Goal: Task Accomplishment & Management: Manage account settings

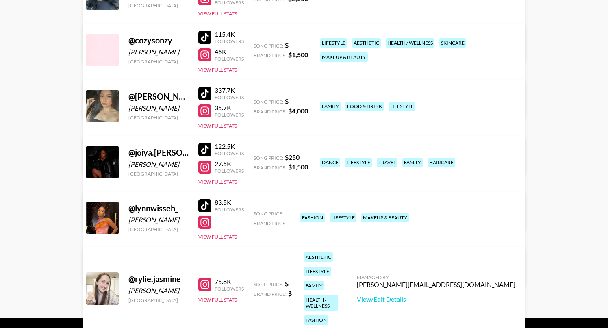
scroll to position [147, 0]
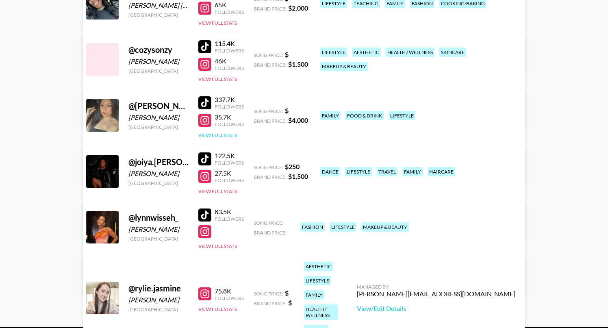
click at [215, 134] on button "View Full Stats" at bounding box center [217, 135] width 39 height 6
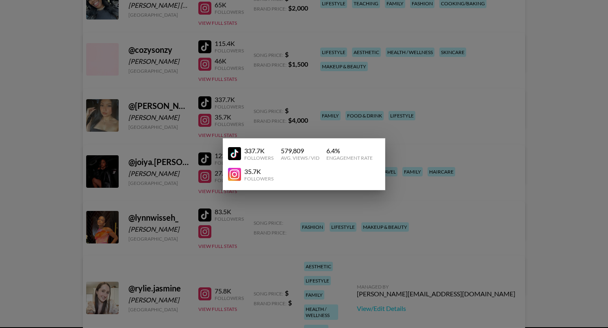
click at [183, 121] on div at bounding box center [304, 164] width 608 height 328
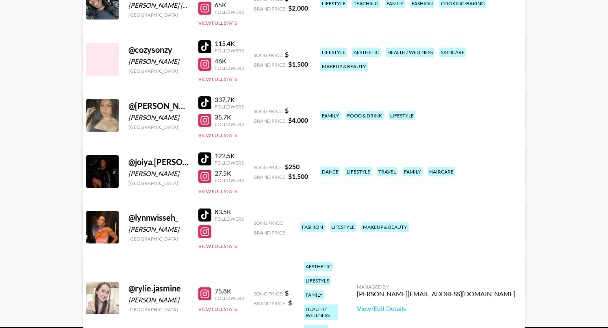
click at [307, 166] on link "View/Edit Details" at bounding box center [201, 170] width 209 height 8
click at [102, 119] on div at bounding box center [102, 115] width 32 height 32
click at [223, 140] on div "@ daniela.reynaaa Daniela Reyna Morales United States 337.7K Followers 35.7K Fo…" at bounding box center [304, 136] width 442 height 95
click at [218, 136] on button "View Full Stats" at bounding box center [217, 135] width 39 height 6
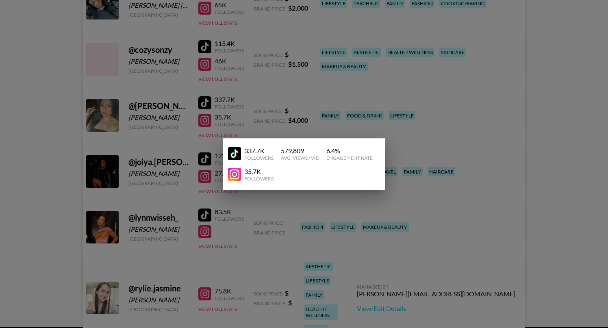
click at [245, 111] on div at bounding box center [304, 164] width 608 height 328
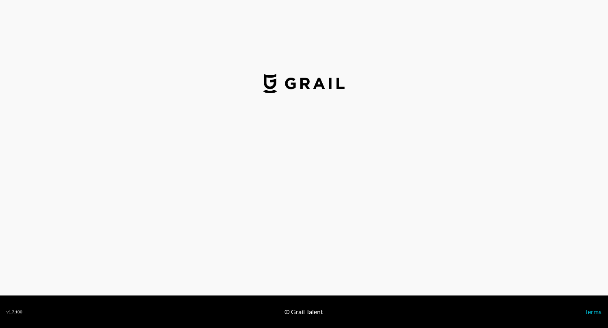
select select "USD"
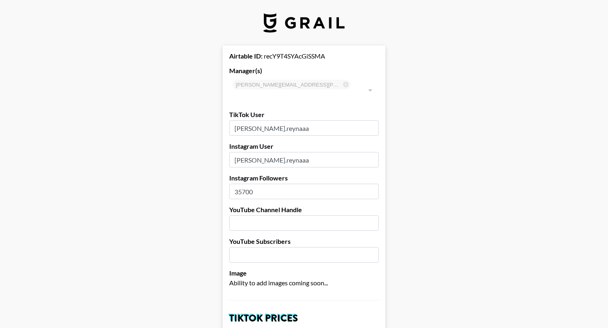
click at [284, 184] on input "35700" at bounding box center [303, 191] width 149 height 15
type input "52100"
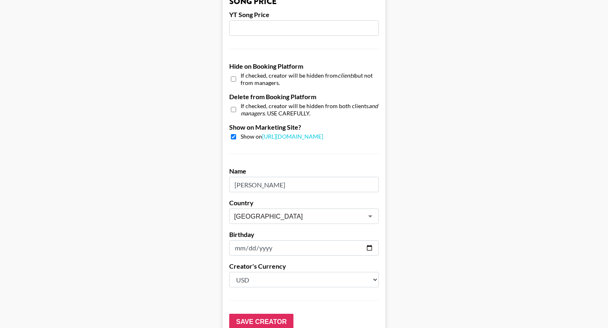
scroll to position [774, 0]
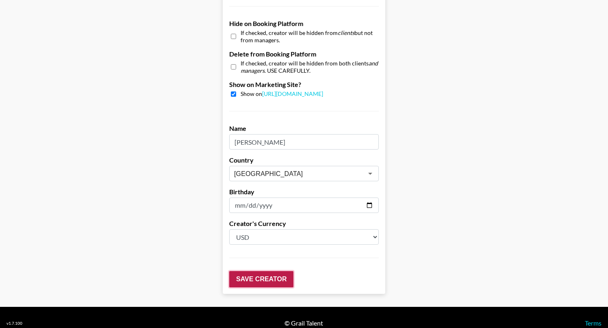
click at [275, 271] on input "Save Creator" at bounding box center [261, 279] width 64 height 16
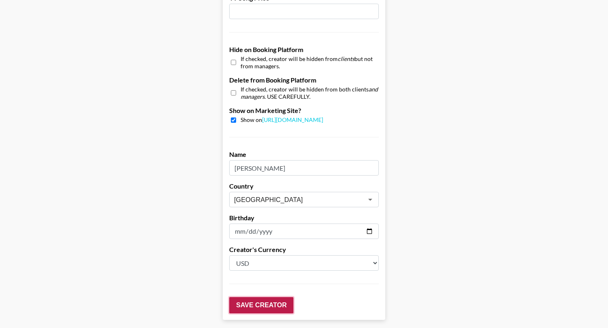
scroll to position [800, 0]
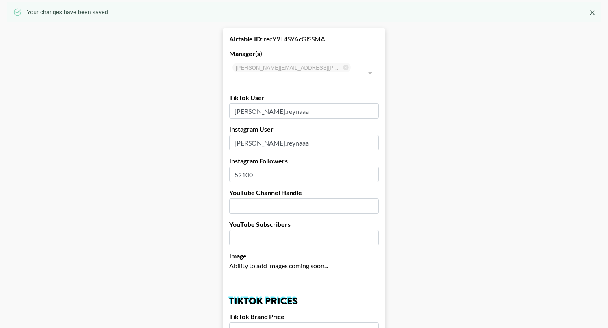
scroll to position [0, 0]
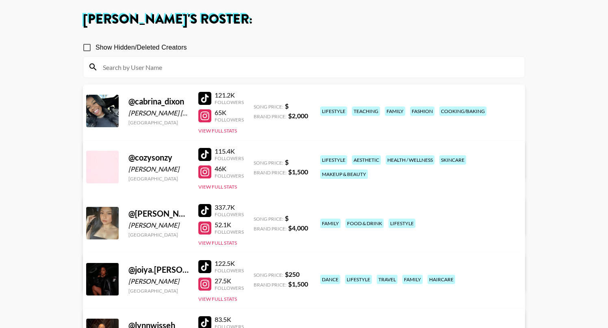
scroll to position [84, 0]
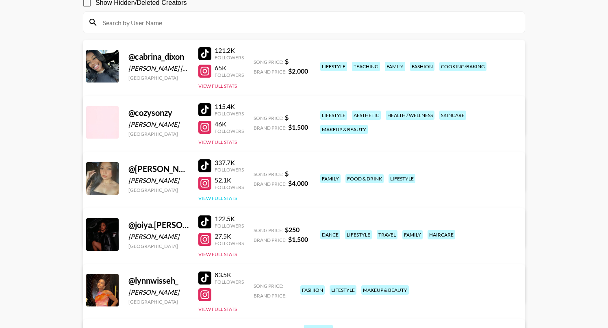
click at [221, 196] on button "View Full Stats" at bounding box center [217, 198] width 39 height 6
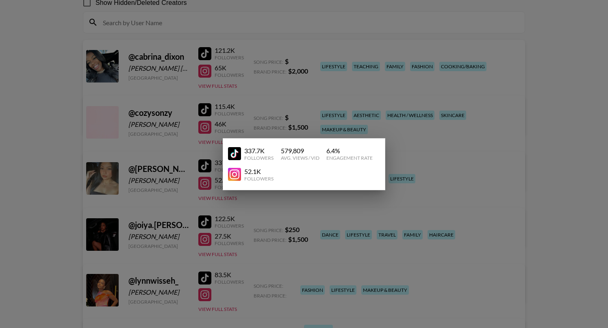
click at [263, 201] on div at bounding box center [304, 164] width 608 height 328
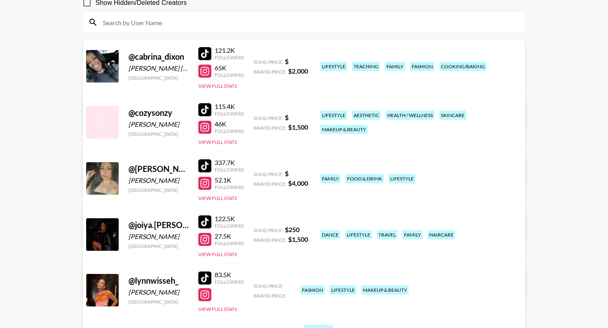
click at [216, 91] on div "@ cabrina_dixon Cabrina St Louis United States 121.2K Followers 65K Followers V…" at bounding box center [304, 87] width 442 height 95
click at [215, 86] on button "View Full Stats" at bounding box center [217, 86] width 39 height 6
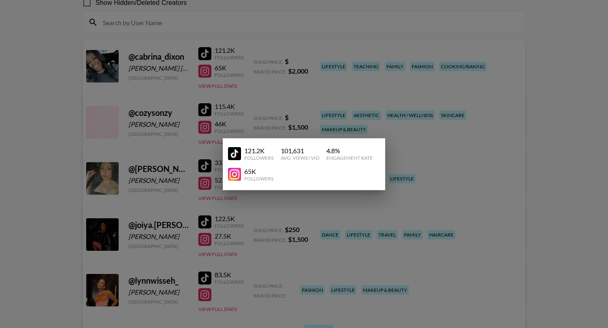
click at [204, 91] on div at bounding box center [304, 164] width 608 height 328
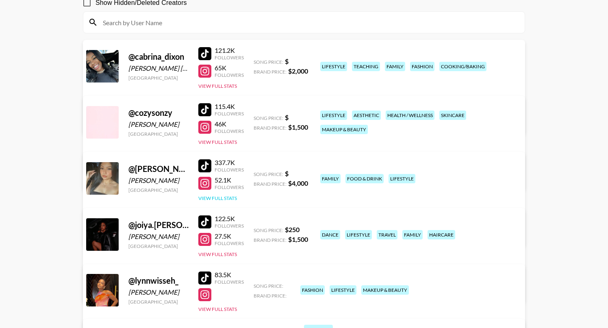
click at [232, 198] on button "View Full Stats" at bounding box center [217, 198] width 39 height 6
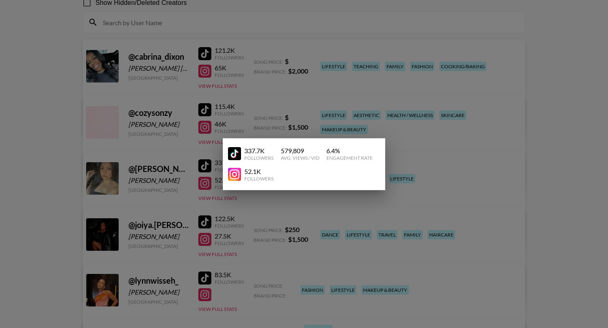
click at [207, 180] on div at bounding box center [304, 164] width 608 height 328
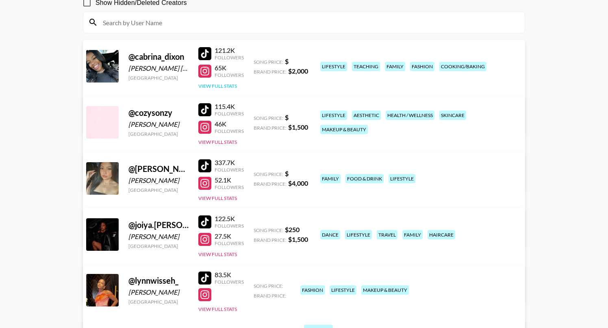
click at [220, 86] on button "View Full Stats" at bounding box center [217, 86] width 39 height 6
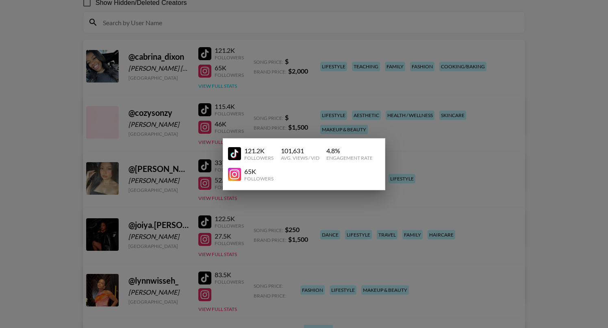
click at [220, 86] on div at bounding box center [304, 164] width 608 height 328
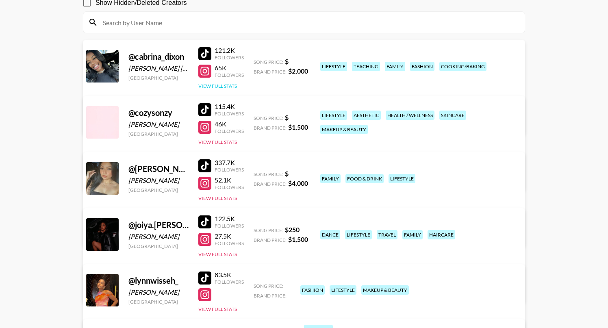
click at [220, 84] on button "View Full Stats" at bounding box center [217, 86] width 39 height 6
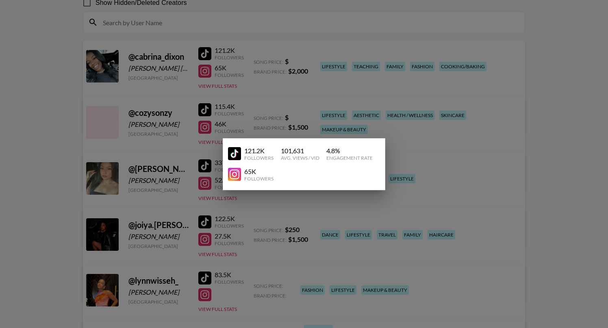
click at [275, 203] on div at bounding box center [304, 164] width 608 height 328
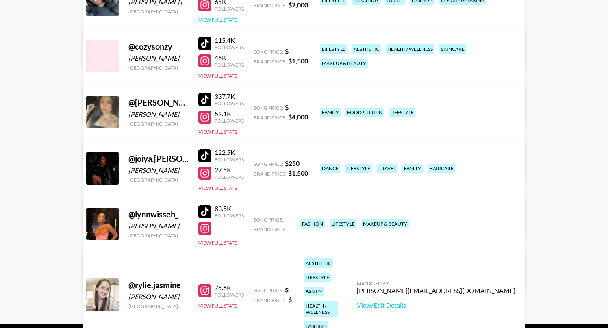
scroll to position [178, 0]
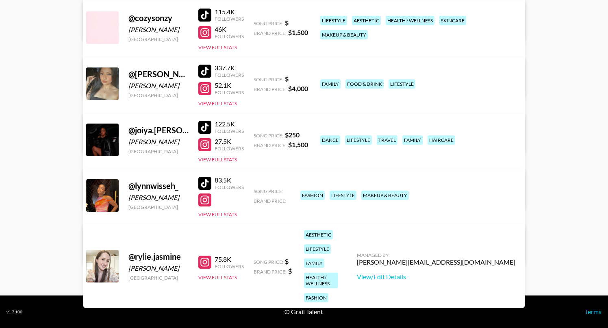
click at [307, 245] on link "View/Edit Details" at bounding box center [201, 249] width 209 height 8
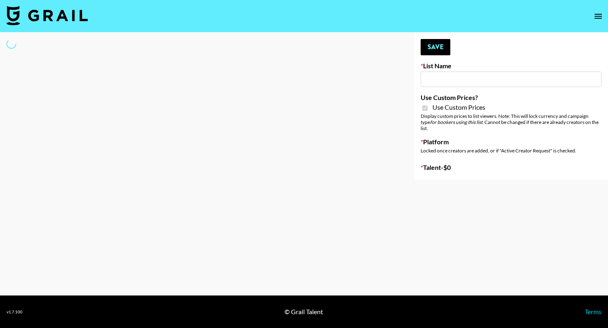
type input "Brickhouse (12th Sept)"
checkbox input "true"
select select "Brand"
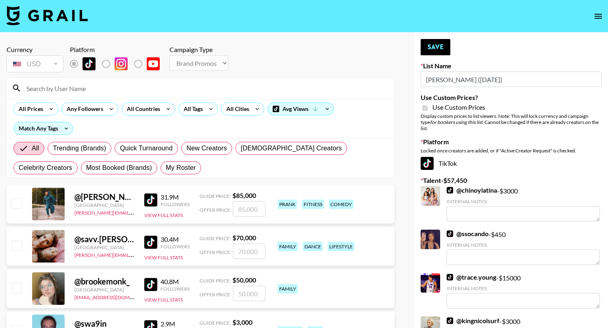
click at [82, 89] on input at bounding box center [206, 88] width 368 height 13
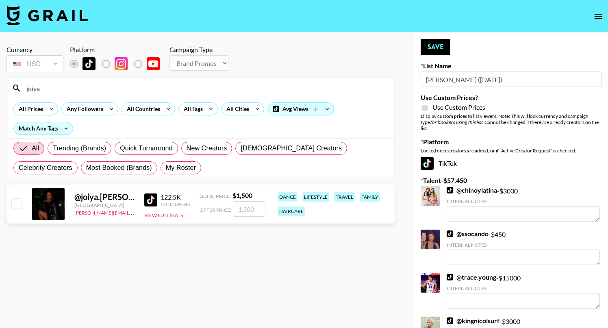
type input "joiya"
click at [19, 202] on input "checkbox" at bounding box center [16, 203] width 10 height 10
checkbox input "true"
type input "1500"
click at [116, 91] on input "joiya" at bounding box center [206, 88] width 368 height 13
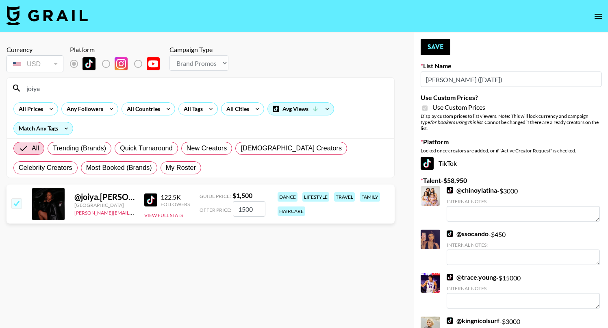
click at [116, 91] on input "joiya" at bounding box center [206, 88] width 368 height 13
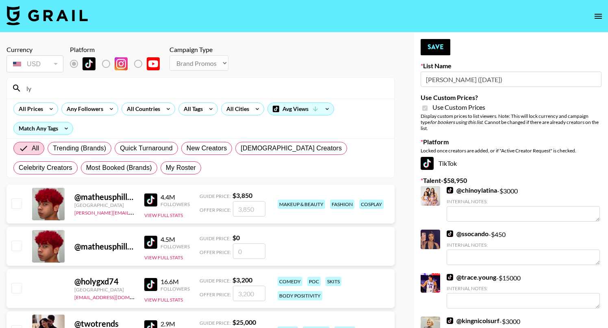
type input "l"
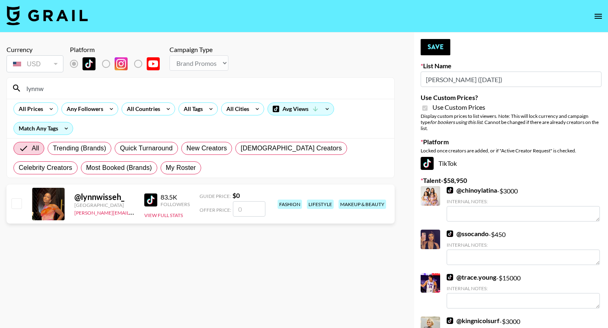
type input "lynnw"
click at [21, 204] on input "checkbox" at bounding box center [16, 203] width 10 height 10
click at [8, 204] on div "@ lynnwisseh_ United States ariel.roache@grail-talent.com 83.5K Followers View …" at bounding box center [200, 203] width 388 height 39
click at [13, 204] on input "checkbox" at bounding box center [16, 203] width 10 height 10
click at [21, 204] on input "checkbox" at bounding box center [16, 203] width 10 height 10
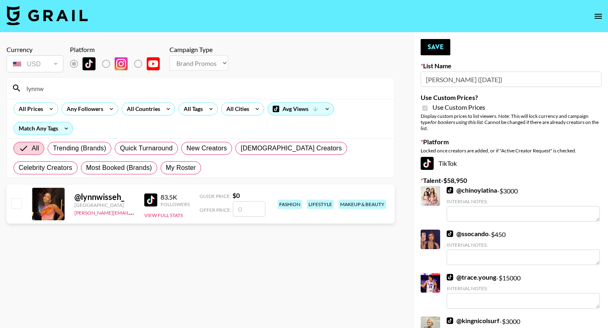
checkbox input "false"
click at [50, 91] on input "lynnw" at bounding box center [206, 88] width 368 height 13
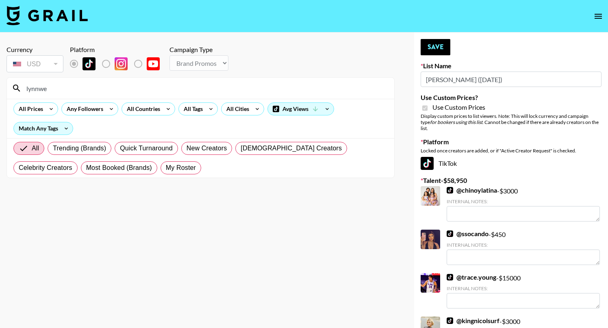
type input "lynnw"
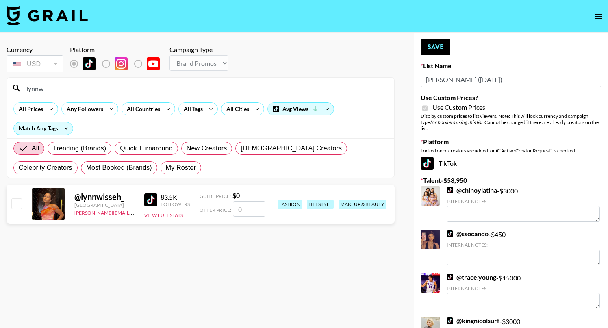
click at [18, 203] on input "checkbox" at bounding box center [16, 203] width 10 height 10
checkbox input "false"
click at [146, 254] on section "Currency USD USD ​ Platform Campaign Type Choose Type... Song Promos Brand Prom…" at bounding box center [200, 170] width 388 height 263
click at [441, 41] on button "Save" at bounding box center [435, 47] width 30 height 16
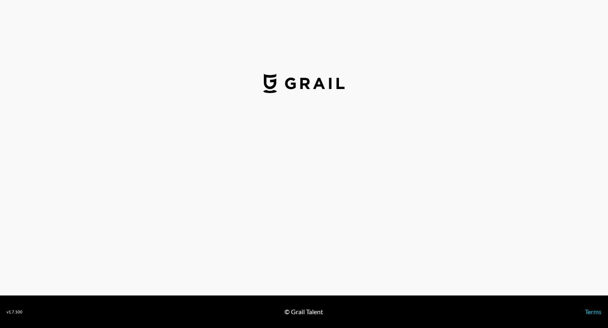
select select "USD"
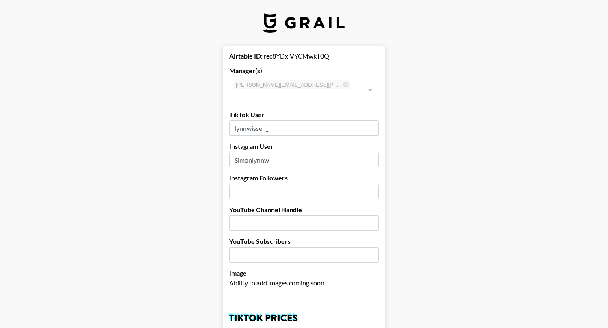
click at [273, 184] on input "number" at bounding box center [303, 191] width 149 height 15
type input "4000"
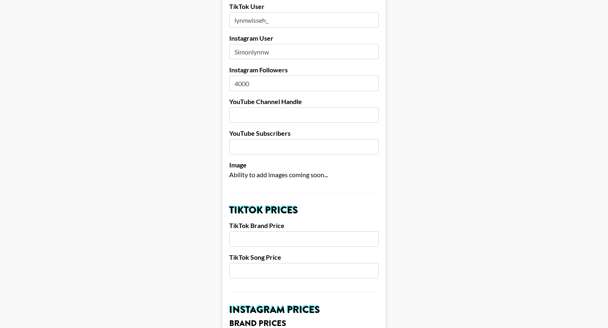
scroll to position [206, 0]
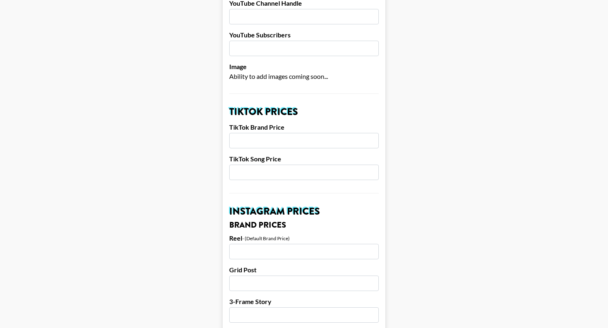
click at [266, 133] on input "number" at bounding box center [303, 140] width 149 height 15
type input "1500"
click at [253, 246] on input "number" at bounding box center [303, 251] width 149 height 15
type input "350"
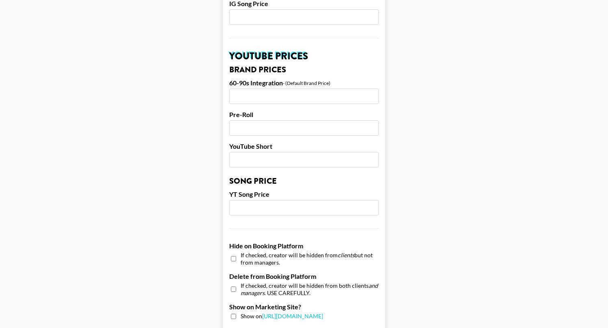
scroll to position [584, 0]
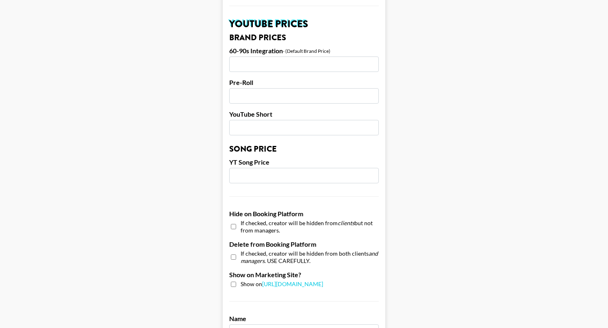
click at [232, 282] on input "checkbox" at bounding box center [233, 284] width 5 height 5
checkbox input "true"
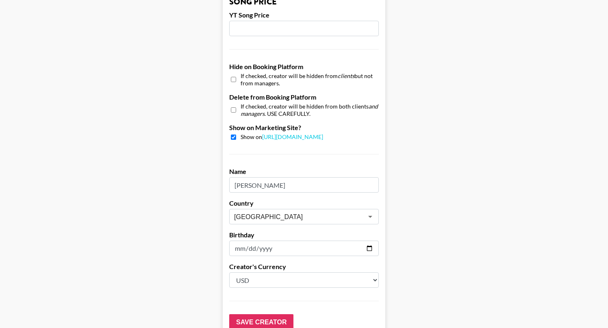
scroll to position [774, 0]
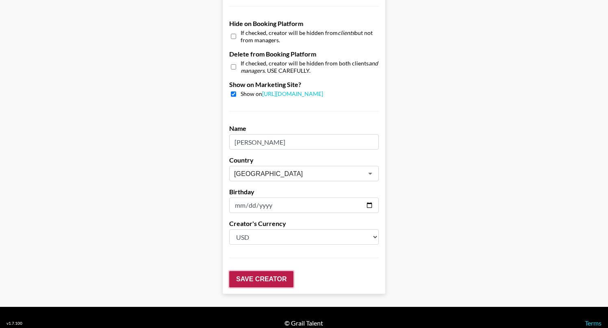
click at [247, 272] on input "Save Creator" at bounding box center [261, 279] width 64 height 16
click at [259, 271] on input "Save Creator" at bounding box center [261, 279] width 64 height 16
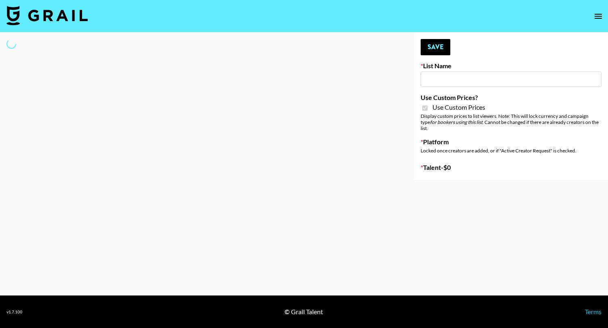
type input "[PERSON_NAME] ([DATE])"
checkbox input "true"
select select "Brand"
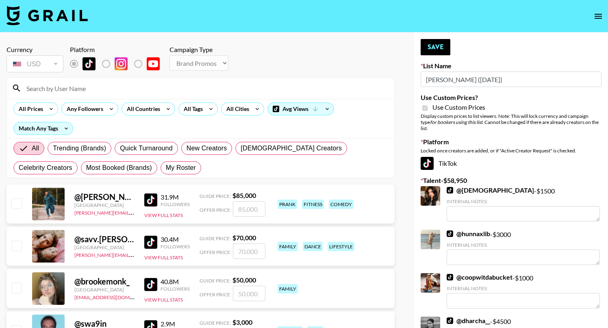
click at [137, 87] on input at bounding box center [206, 88] width 368 height 13
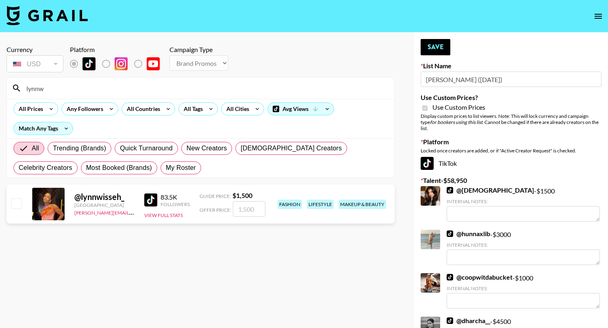
type input "lynnw"
click at [19, 201] on input "checkbox" at bounding box center [16, 203] width 10 height 10
checkbox input "true"
type input "1500"
click at [73, 86] on input "lynnw" at bounding box center [206, 88] width 368 height 13
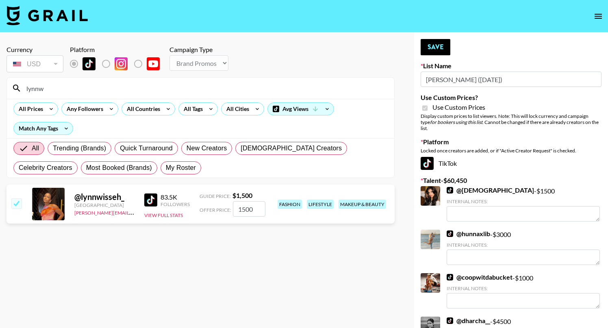
click at [73, 86] on input "lynnw" at bounding box center [206, 88] width 368 height 13
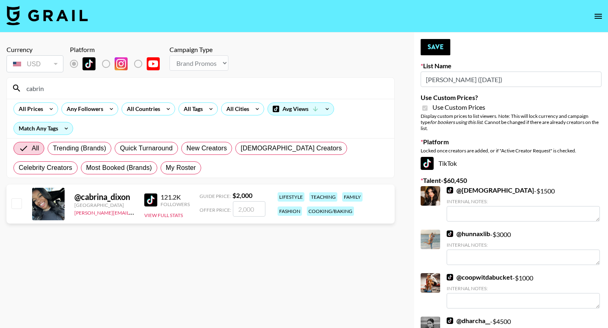
type input "cabrin"
click at [22, 206] on div at bounding box center [16, 204] width 13 height 14
click at [17, 202] on input "checkbox" at bounding box center [16, 203] width 10 height 10
checkbox input "true"
type input "2000"
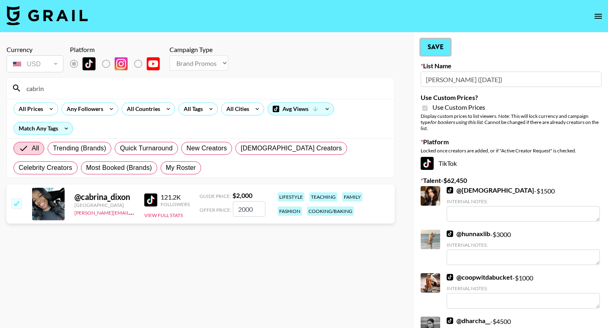
click at [436, 49] on button "Save" at bounding box center [435, 47] width 30 height 16
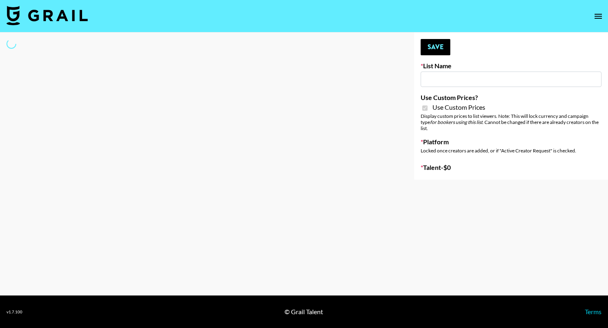
type input "Redence Beauty"
checkbox input "true"
select select "Brand"
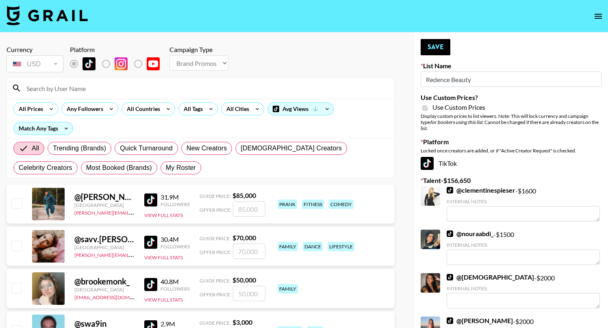
click at [139, 87] on input at bounding box center [206, 88] width 368 height 13
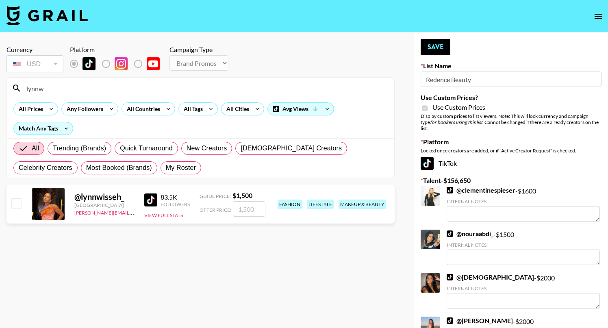
type input "lynnw"
click at [21, 199] on input "checkbox" at bounding box center [16, 203] width 10 height 10
checkbox input "true"
type input "1500"
click at [85, 89] on input "lynnw" at bounding box center [206, 88] width 368 height 13
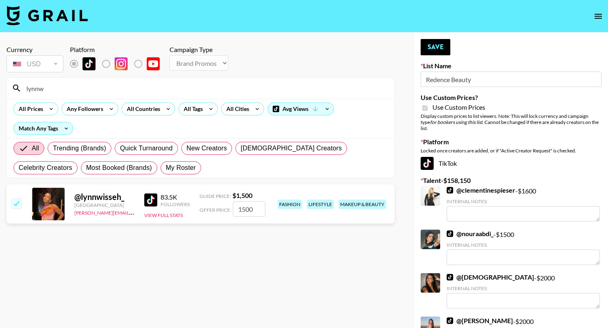
click at [85, 89] on input "lynnw" at bounding box center [206, 88] width 368 height 13
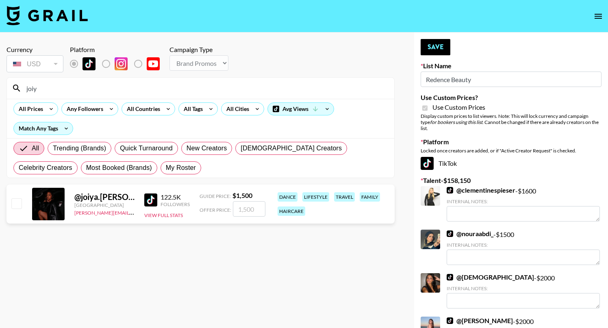
type input "joiy"
click at [19, 202] on input "checkbox" at bounding box center [16, 203] width 10 height 10
checkbox input "true"
type input "1500"
click at [40, 87] on input "joiy" at bounding box center [206, 88] width 368 height 13
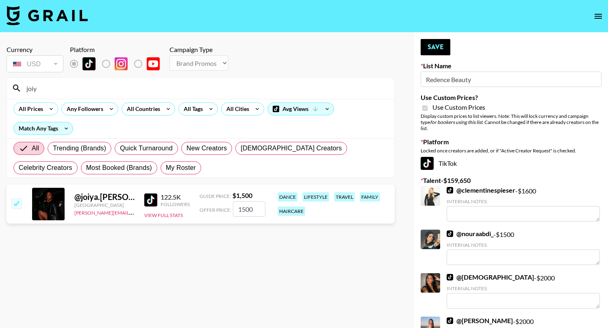
click at [40, 87] on input "joiy" at bounding box center [206, 88] width 368 height 13
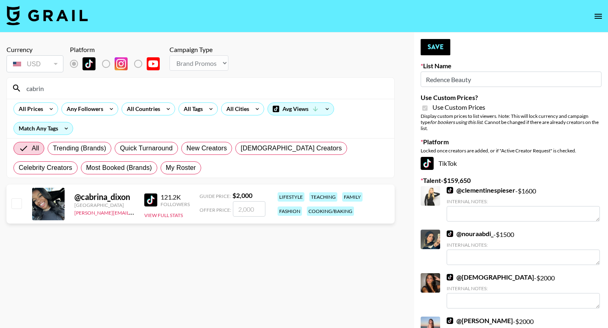
type input "cabrin"
click at [13, 204] on input "checkbox" at bounding box center [16, 203] width 10 height 10
checkbox input "true"
type input "2000"
click at [45, 87] on input "cabrin" at bounding box center [206, 88] width 368 height 13
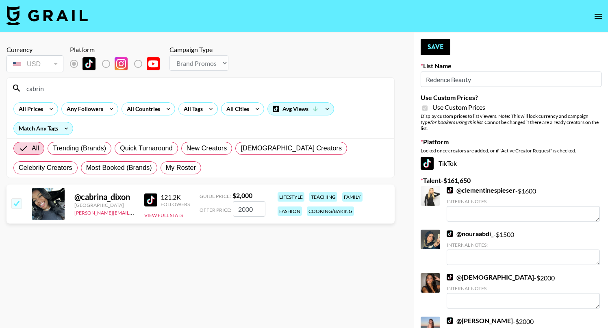
click at [45, 87] on input "cabrin" at bounding box center [206, 88] width 368 height 13
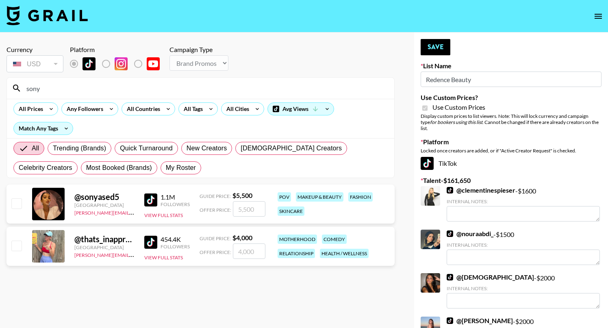
type input "sony"
click at [58, 89] on input "sony" at bounding box center [206, 88] width 368 height 13
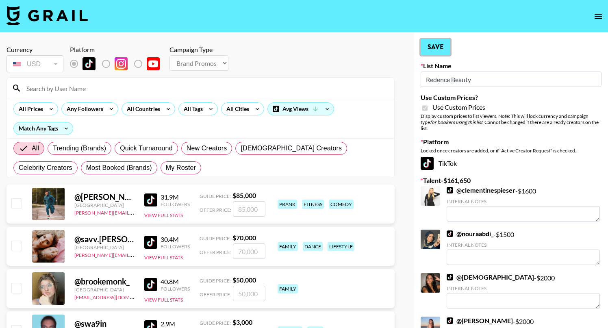
click at [433, 45] on button "Save" at bounding box center [435, 47] width 30 height 16
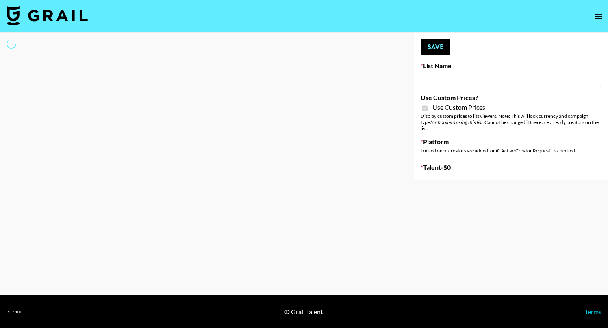
type input "Dime Beauty"
checkbox input "true"
select select "Brand"
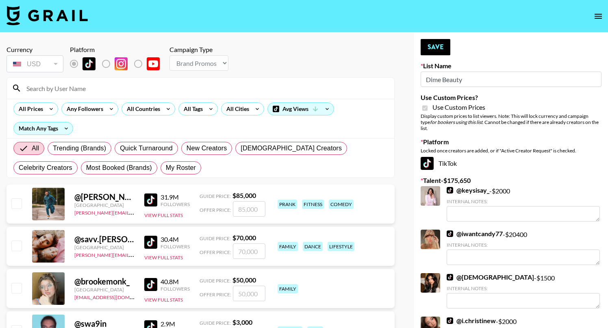
click at [100, 90] on input at bounding box center [206, 88] width 368 height 13
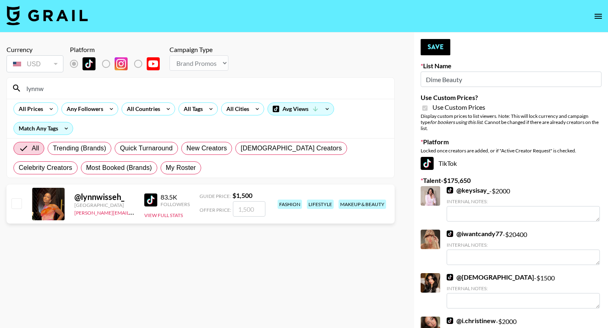
type input "lynnw"
click at [18, 201] on input "checkbox" at bounding box center [16, 203] width 10 height 10
checkbox input "true"
type input "1500"
click at [32, 84] on input "lynnw" at bounding box center [206, 88] width 368 height 13
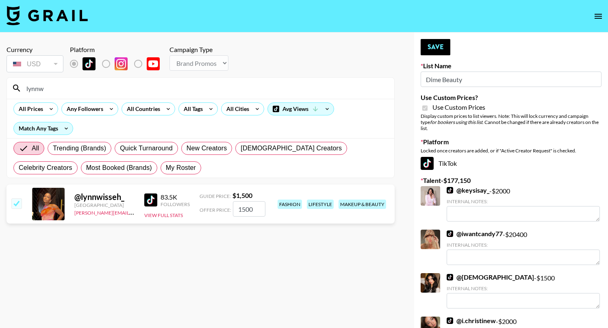
click at [32, 84] on input "lynnw" at bounding box center [206, 88] width 368 height 13
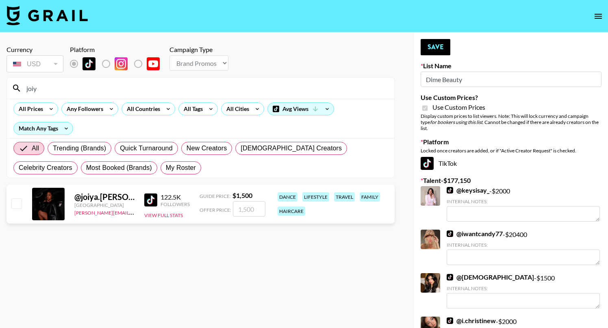
type input "joiy"
click at [18, 206] on input "checkbox" at bounding box center [16, 203] width 10 height 10
checkbox input "true"
type input "1500"
click at [444, 45] on button "Save" at bounding box center [435, 47] width 30 height 16
